Goal: Use online tool/utility: Utilize a website feature to perform a specific function

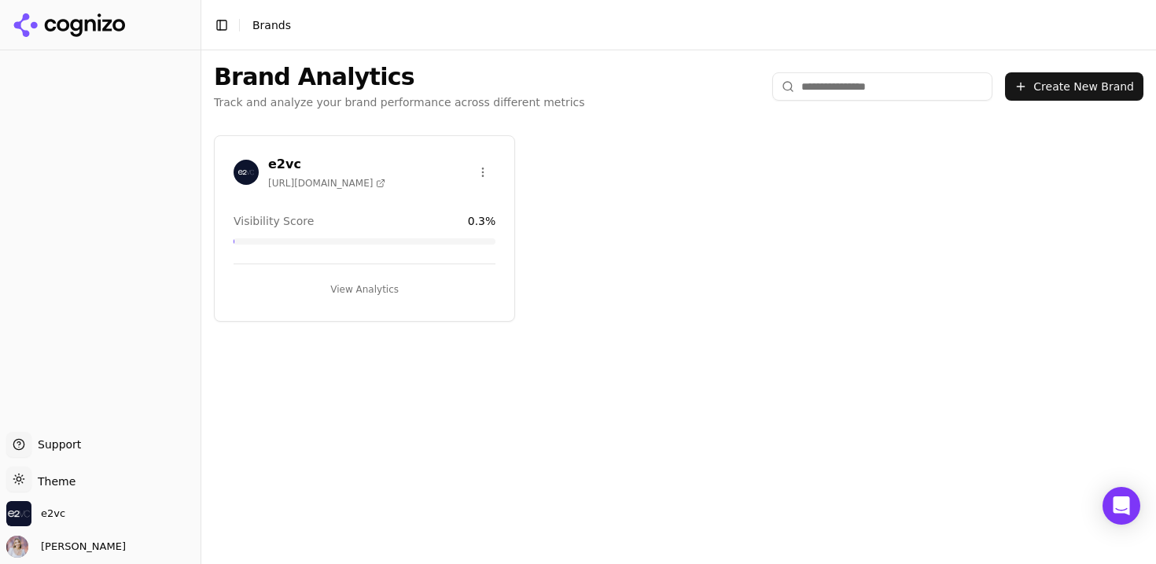
click at [365, 295] on button "View Analytics" at bounding box center [365, 289] width 262 height 25
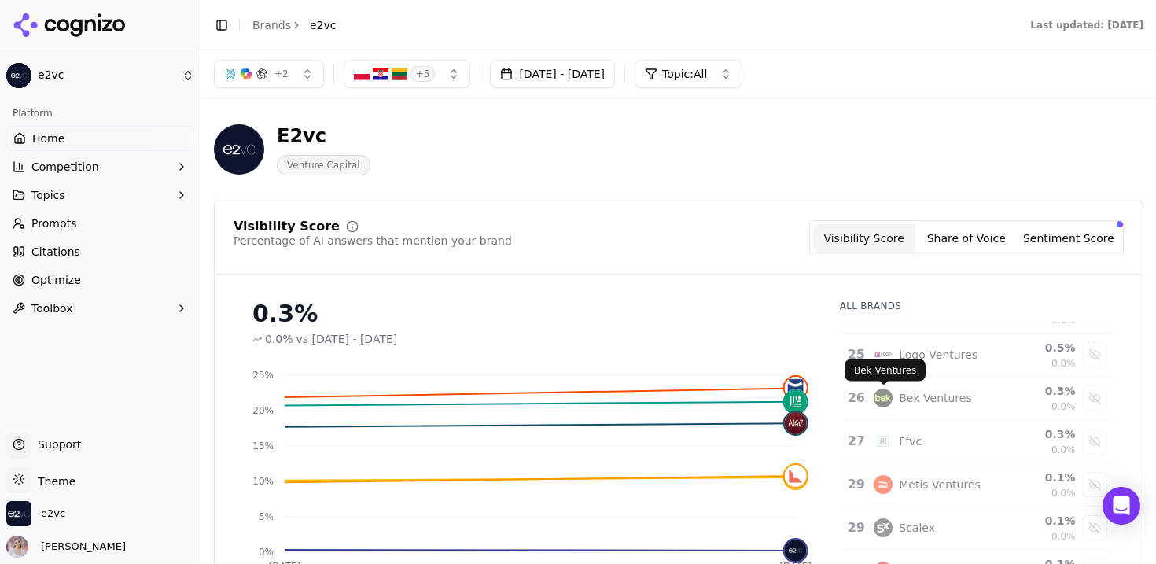
click at [615, 76] on button "[DATE] - [DATE]" at bounding box center [552, 74] width 125 height 28
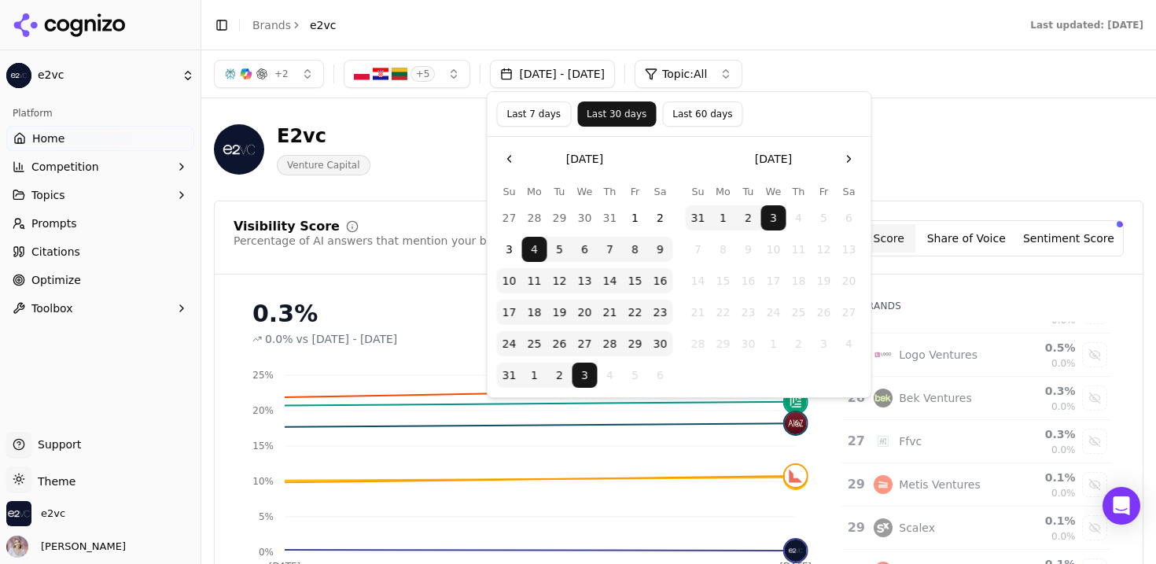
click at [713, 117] on button "Last 60 days" at bounding box center [702, 113] width 80 height 25
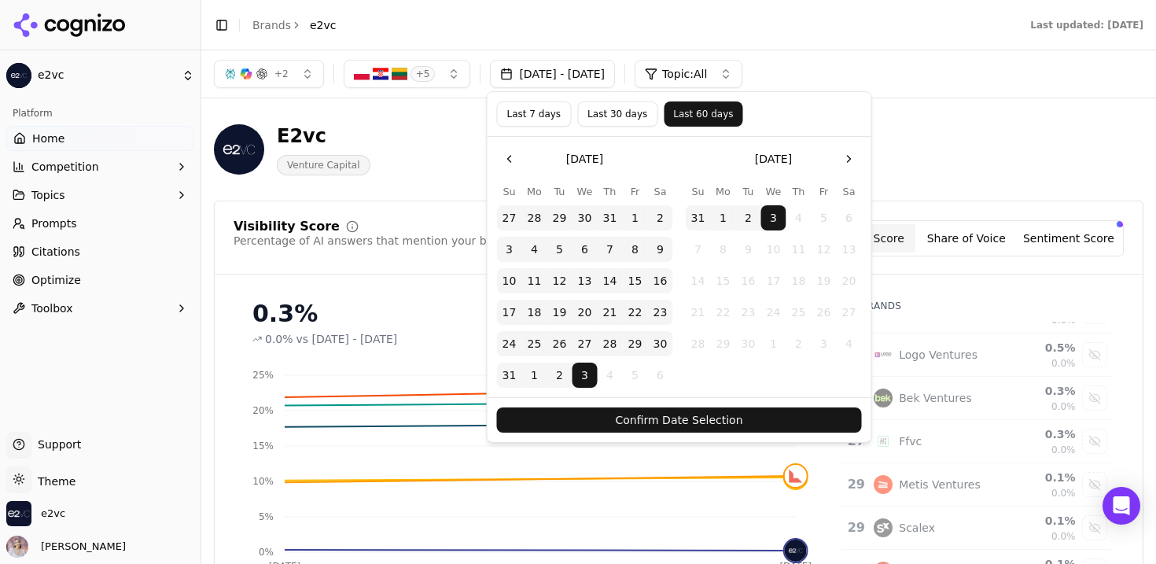
click at [727, 422] on button "Confirm Date Selection" at bounding box center [679, 419] width 365 height 25
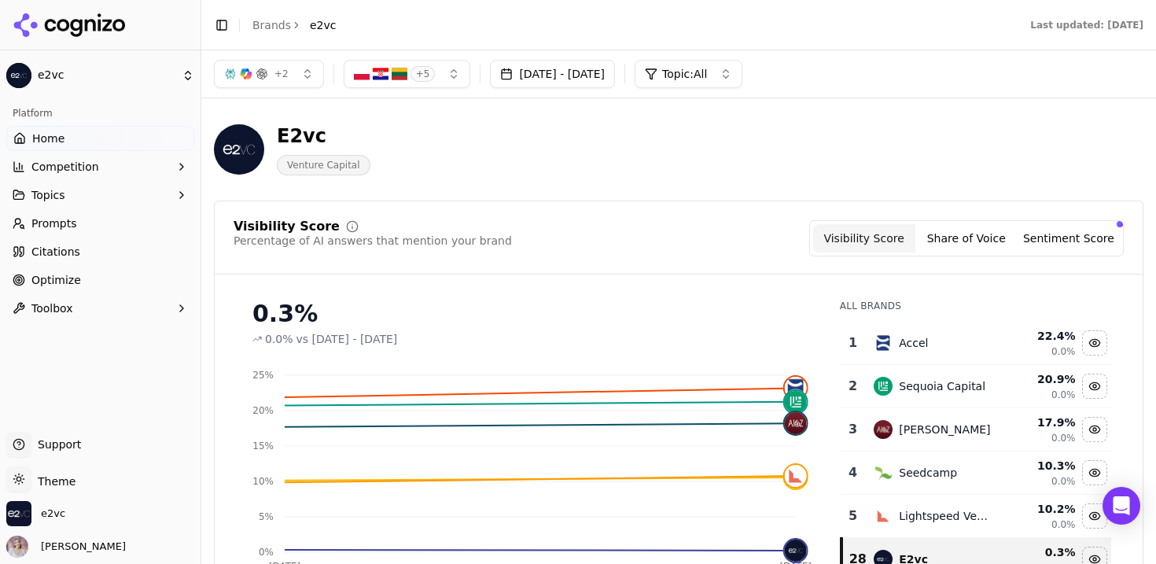
click at [969, 247] on button "Share of Voice" at bounding box center [967, 238] width 102 height 28
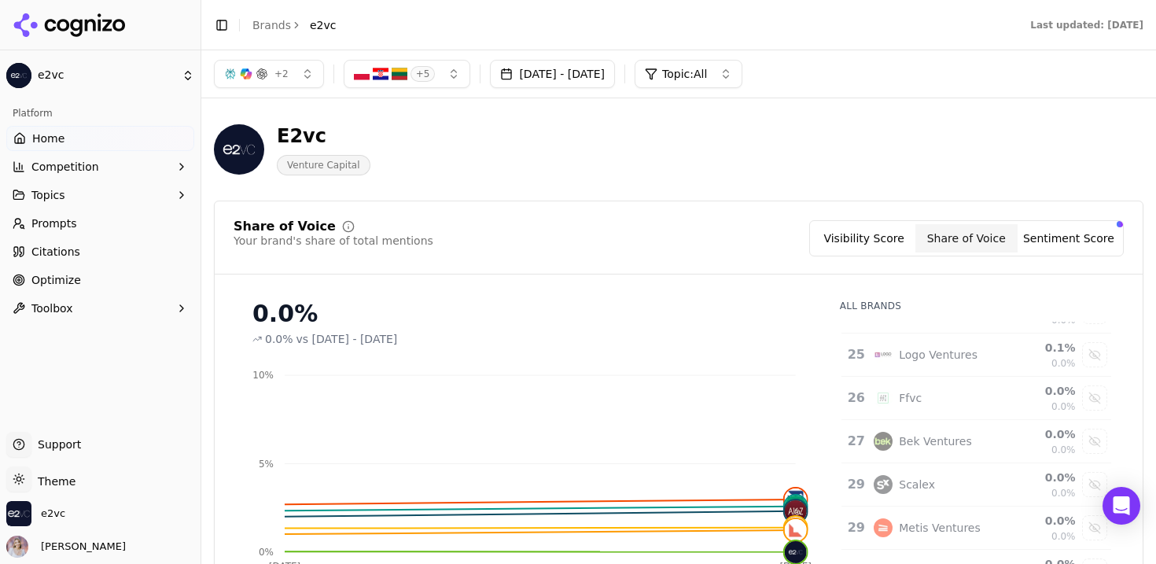
click at [599, 80] on button "[DATE] - [DATE]" at bounding box center [552, 74] width 125 height 28
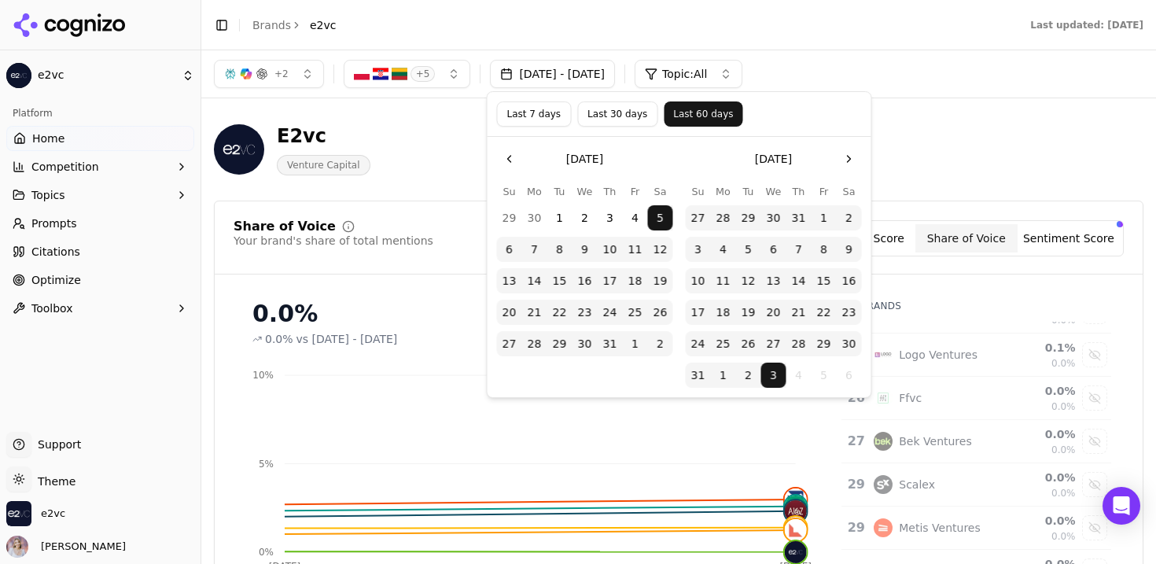
click at [627, 109] on button "Last 30 days" at bounding box center [617, 113] width 80 height 25
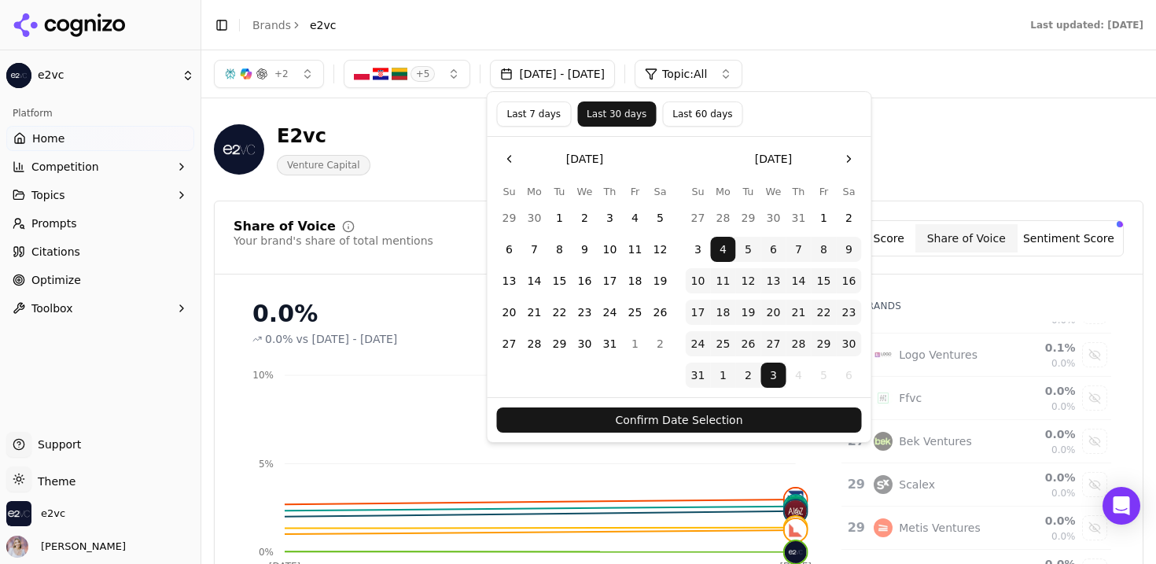
click at [632, 415] on button "Confirm Date Selection" at bounding box center [679, 419] width 365 height 25
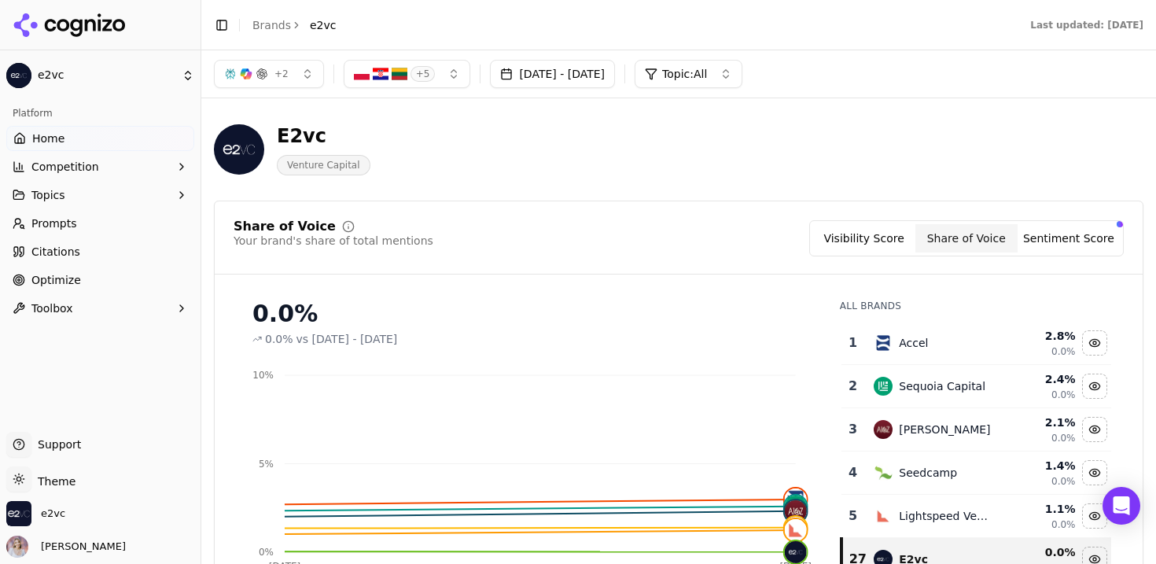
click at [1049, 247] on button "Sentiment Score" at bounding box center [1069, 238] width 102 height 28
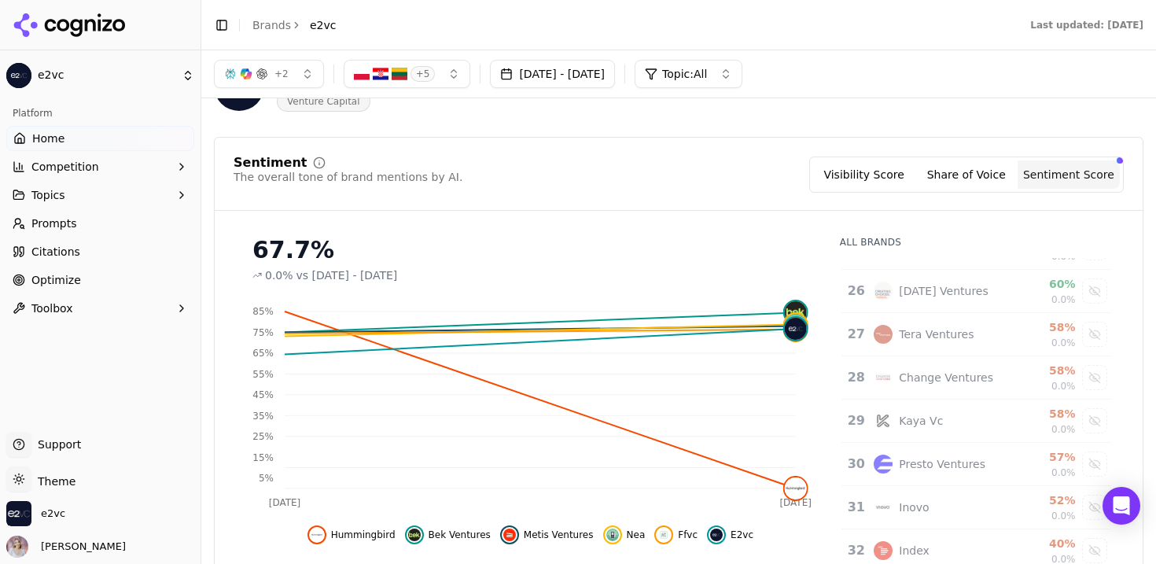
scroll to position [65, 0]
click at [157, 170] on button "Competition" at bounding box center [100, 166] width 188 height 25
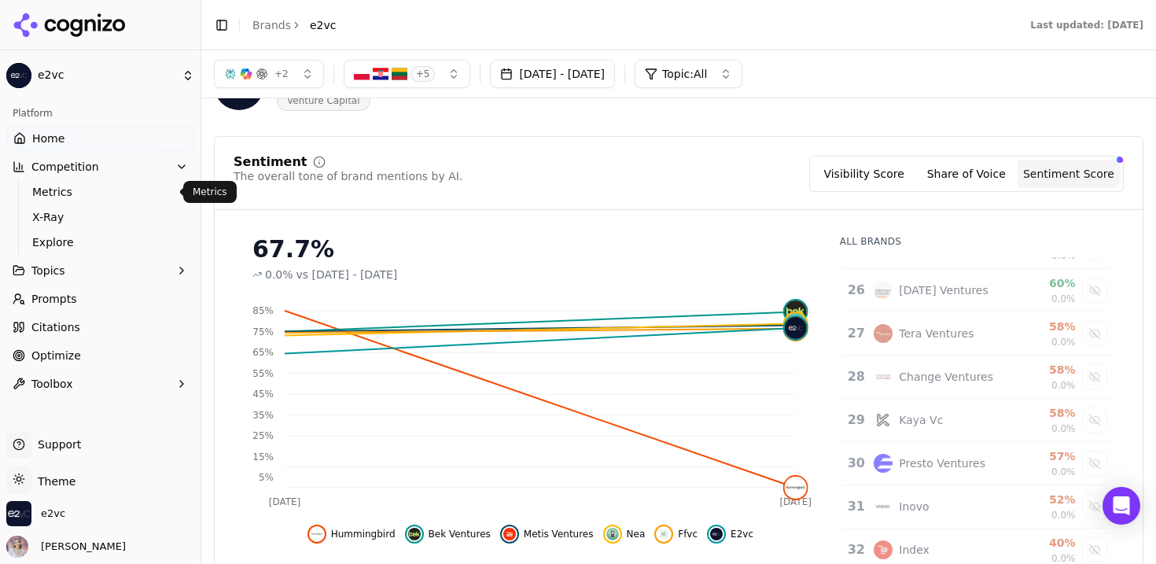
click at [155, 185] on span "Metrics" at bounding box center [100, 192] width 137 height 16
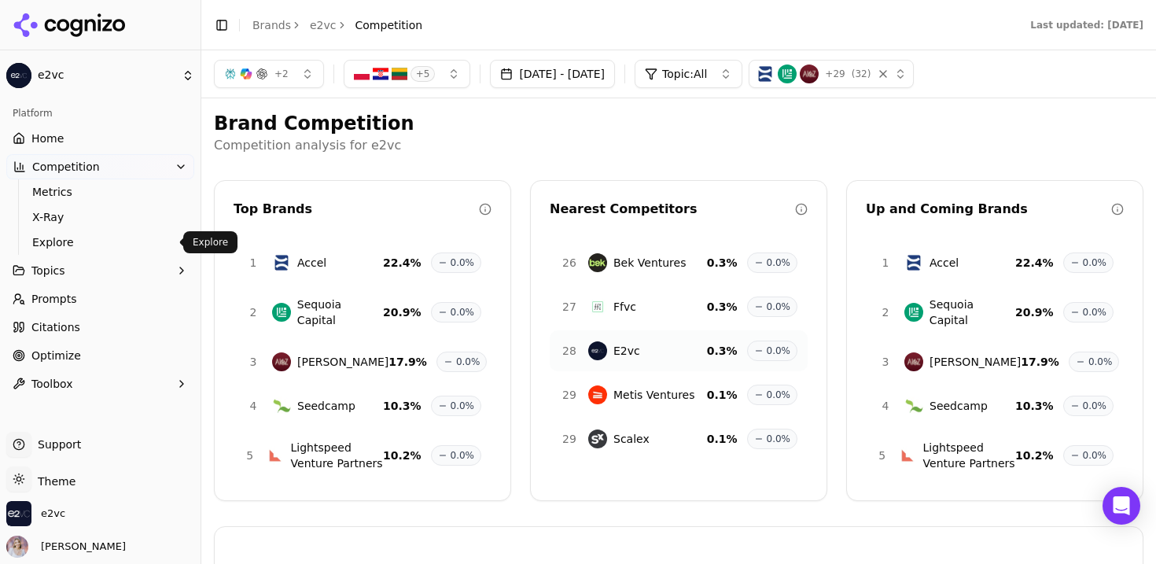
click at [111, 280] on button "Topics" at bounding box center [100, 270] width 188 height 25
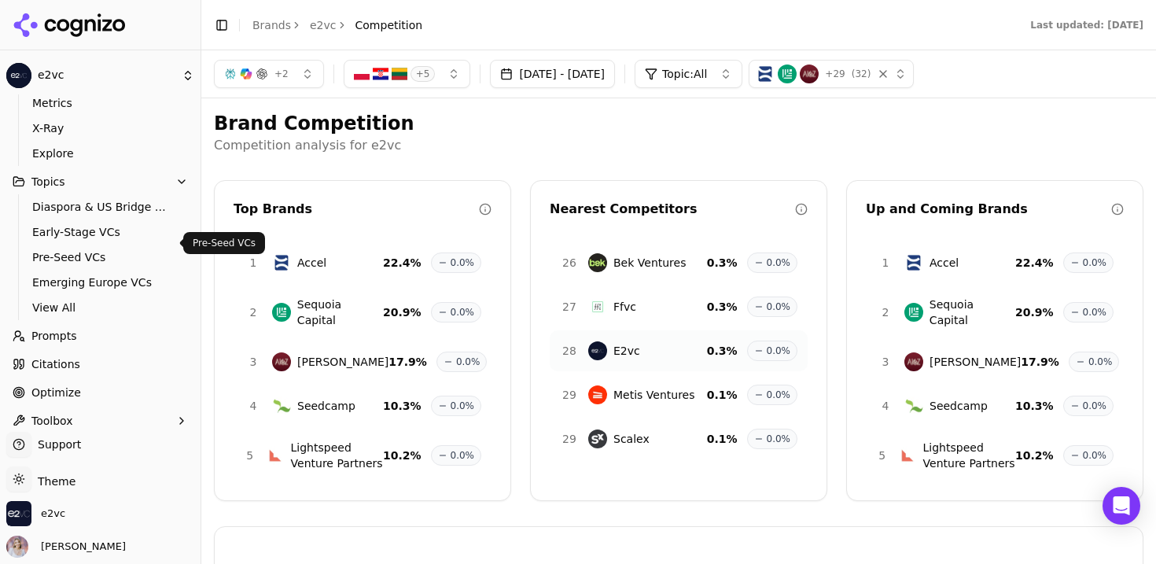
scroll to position [103, 0]
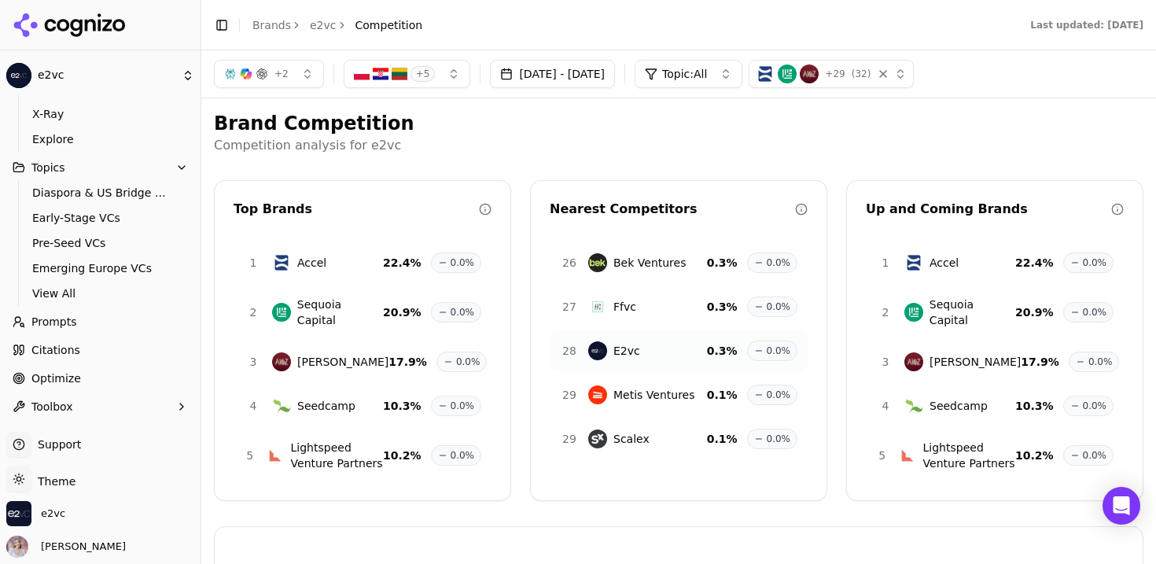
click at [98, 312] on link "Prompts" at bounding box center [100, 321] width 188 height 25
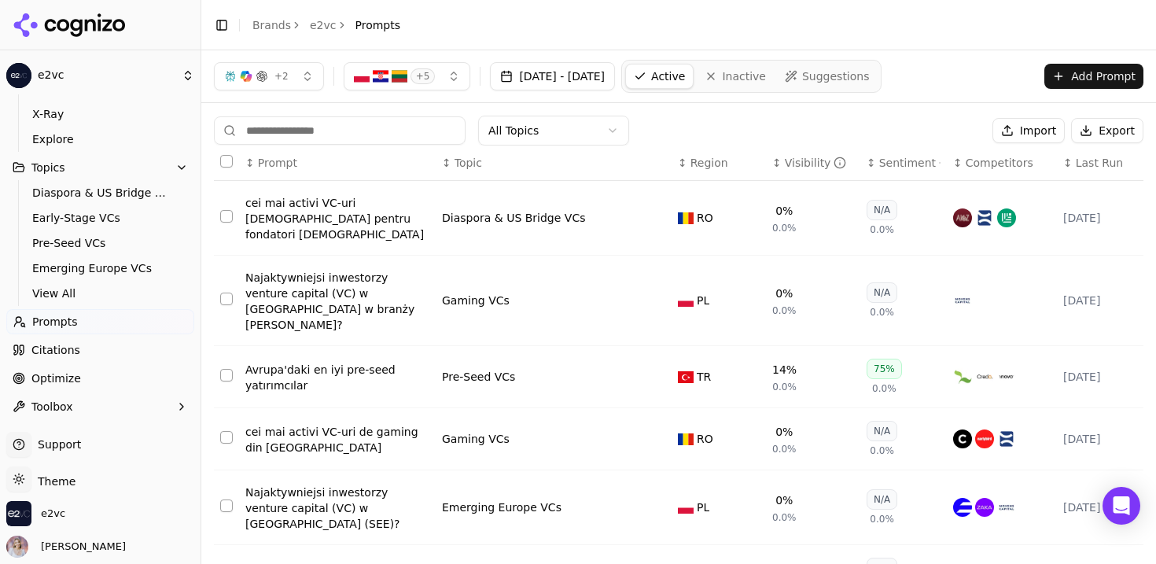
click at [868, 78] on span "Suggestions" at bounding box center [836, 76] width 68 height 16
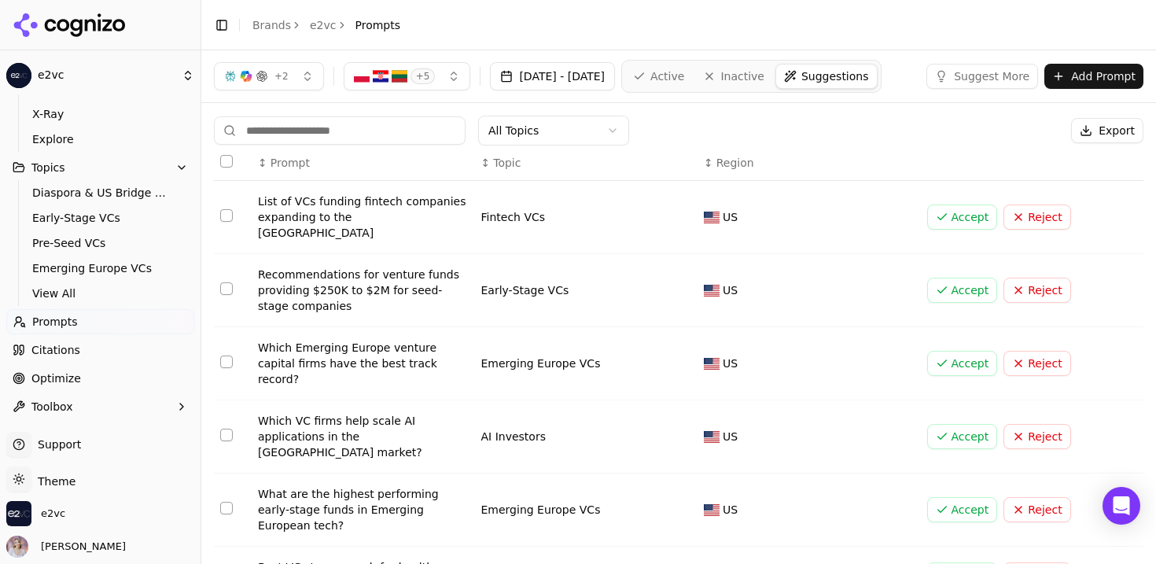
click at [684, 79] on span "Active" at bounding box center [668, 76] width 34 height 16
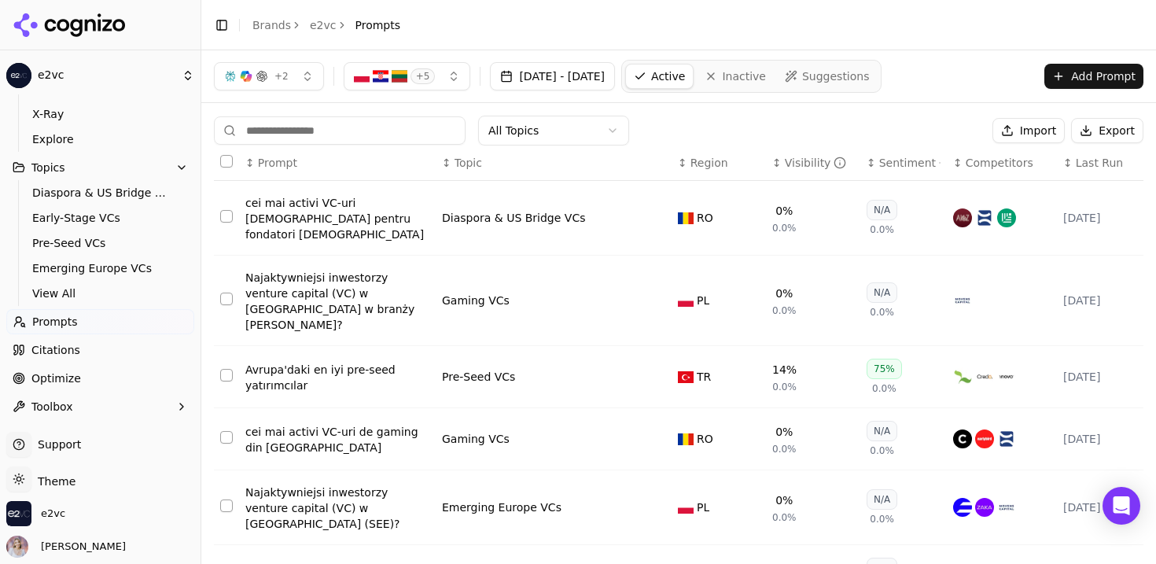
click at [75, 353] on span "Citations" at bounding box center [55, 350] width 49 height 16
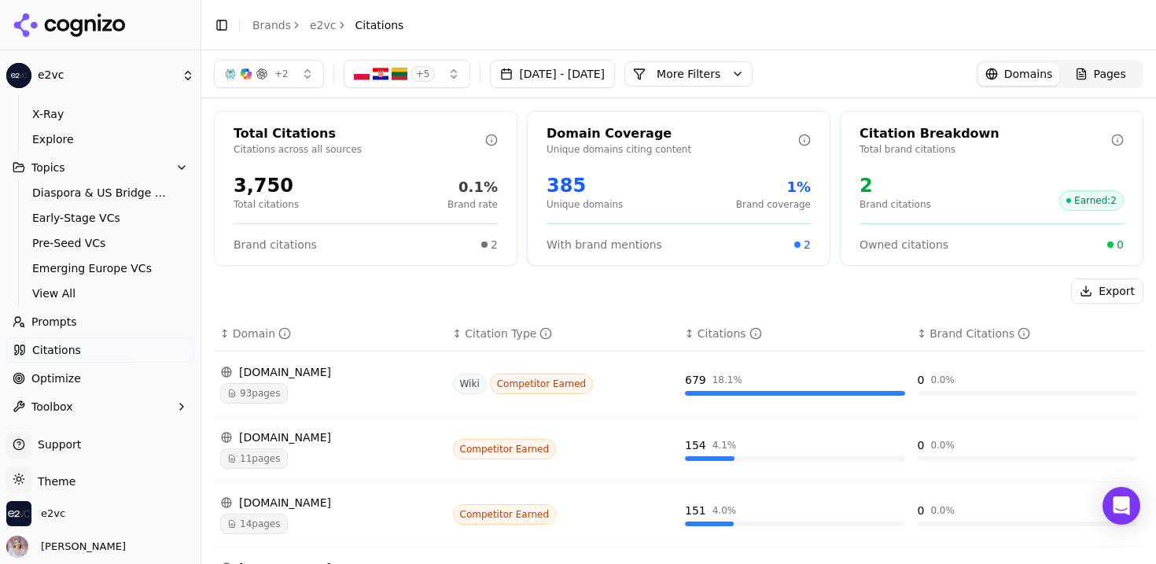
click at [76, 371] on link "Optimize" at bounding box center [100, 378] width 188 height 25
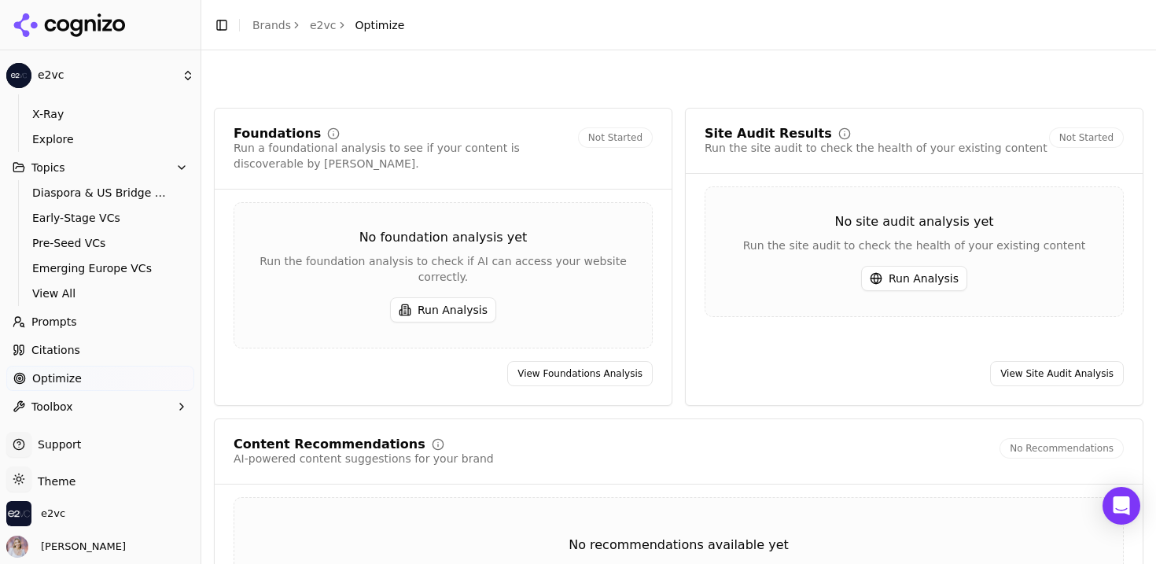
scroll to position [143, 0]
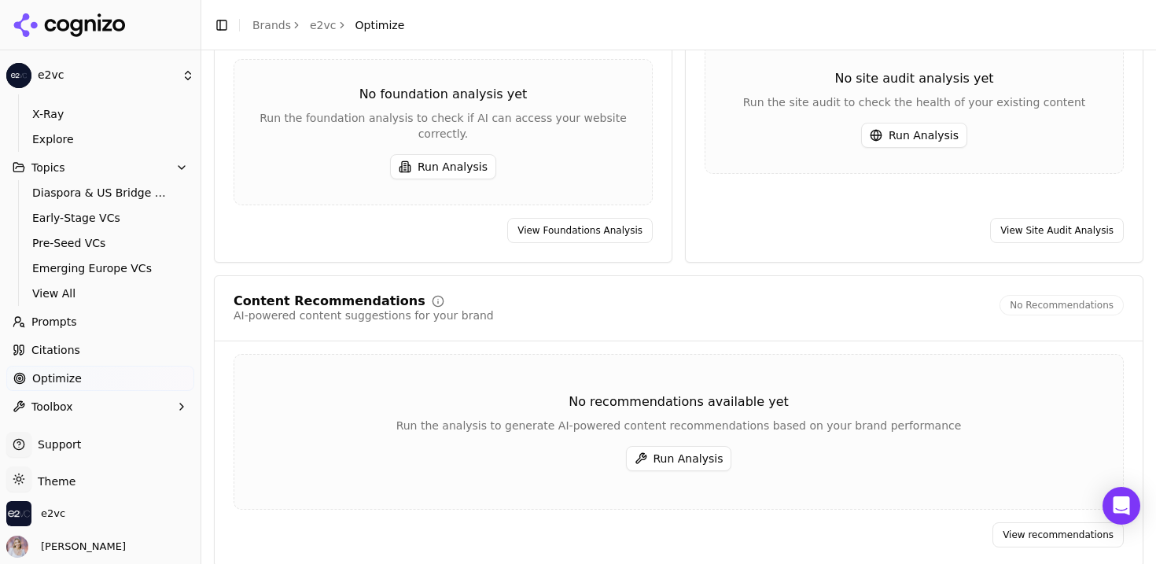
click at [1032, 29] on header "Toggle Sidebar Brands e2vc Optimize" at bounding box center [678, 25] width 955 height 50
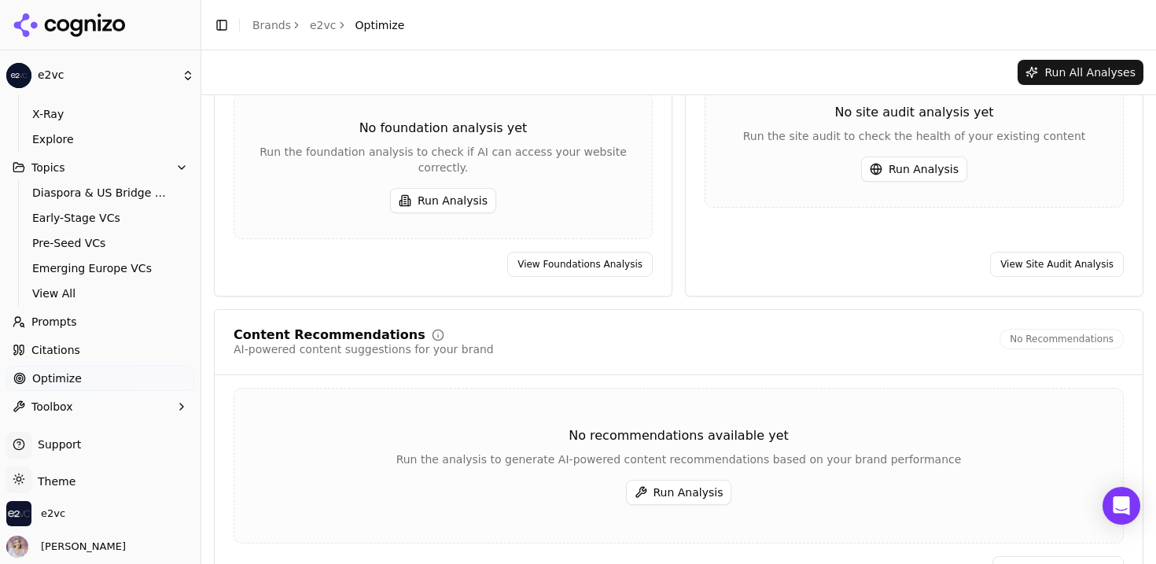
click at [910, 164] on button "Run Analysis" at bounding box center [914, 169] width 106 height 25
